Goal: Transaction & Acquisition: Purchase product/service

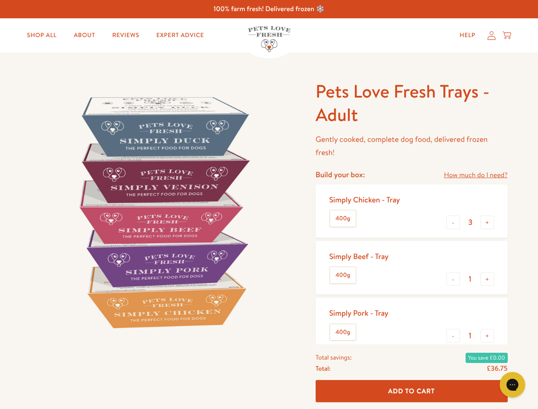
click at [269, 204] on img at bounding box center [163, 212] width 264 height 264
click at [475, 175] on link "How much do I need?" at bounding box center [475, 174] width 63 height 11
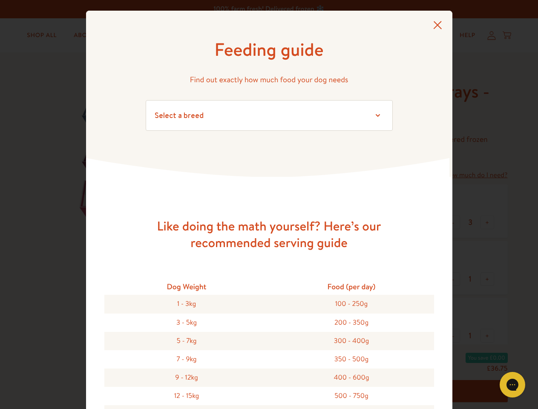
click at [453, 222] on div "Feeding guide Find out exactly how much food your dog needs Select a breed Affe…" at bounding box center [269, 204] width 538 height 409
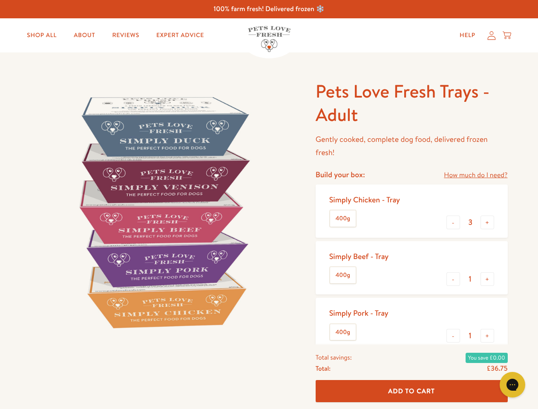
click at [487, 222] on button "+" at bounding box center [487, 222] width 14 height 14
type input "4"
click at [453, 279] on button "-" at bounding box center [453, 279] width 14 height 14
click at [487, 279] on button "+" at bounding box center [487, 279] width 14 height 14
type input "1"
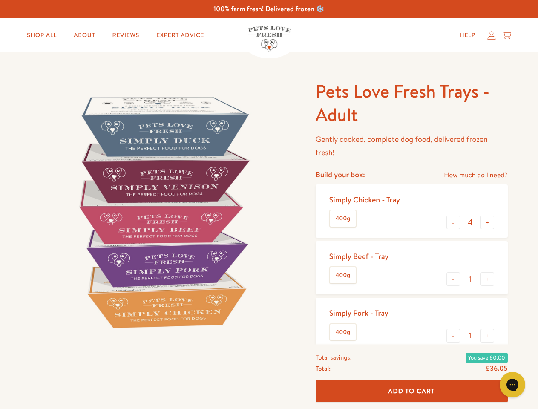
click at [453, 336] on button "-" at bounding box center [453, 336] width 14 height 14
click at [487, 336] on button "+" at bounding box center [487, 336] width 14 height 14
type input "1"
